Goal: Task Accomplishment & Management: Use online tool/utility

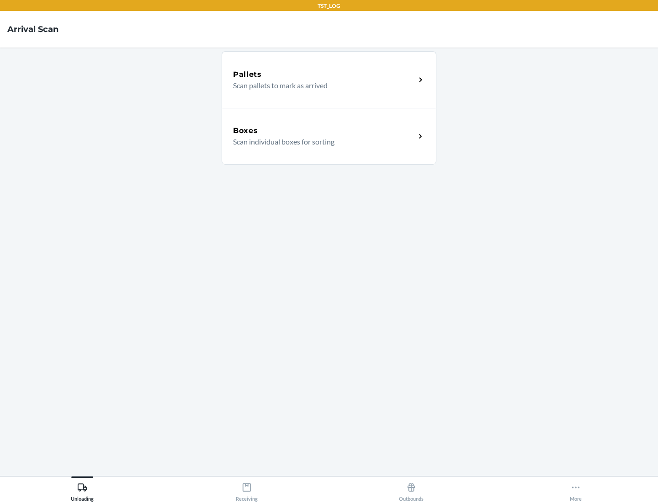
click at [324, 131] on div "Boxes" at bounding box center [324, 130] width 182 height 11
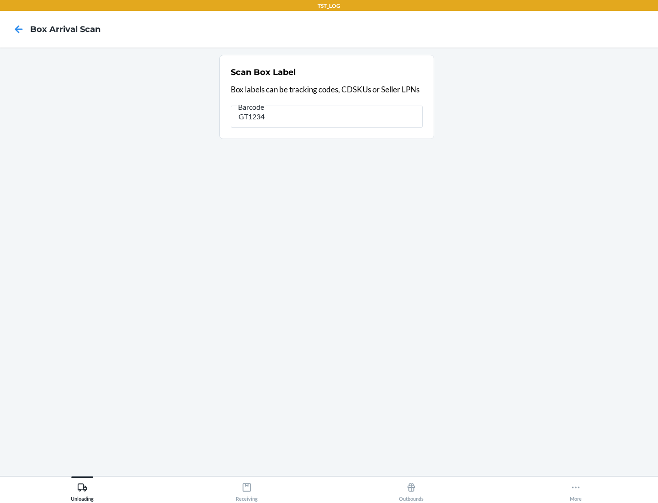
type input "GT1234"
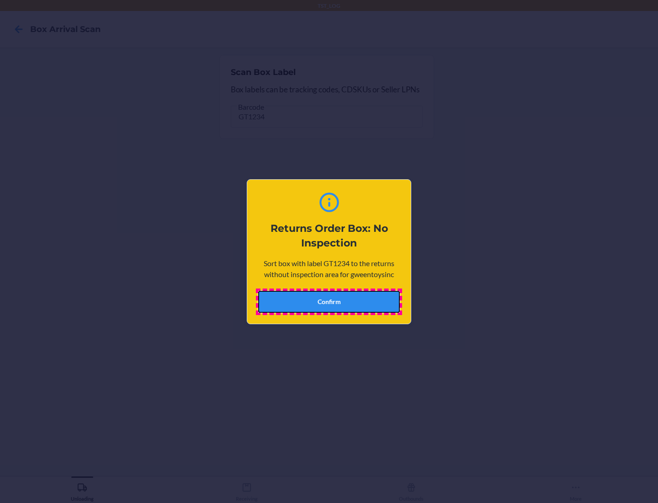
click at [329, 301] on button "Confirm" at bounding box center [329, 302] width 142 height 22
